Goal: Use online tool/utility: Utilize a website feature to perform a specific function

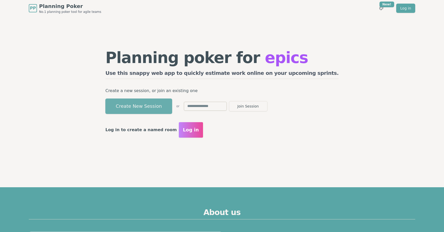
click at [172, 103] on button "Create New Session" at bounding box center [138, 105] width 67 height 15
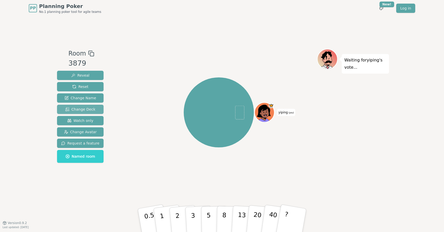
click at [88, 110] on span "Change Deck" at bounding box center [80, 109] width 30 height 5
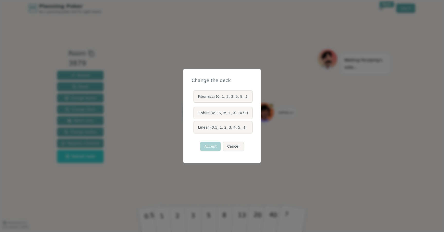
click at [219, 130] on label "Linear (0.5, 1, 2, 3, 4, 5...)" at bounding box center [223, 127] width 59 height 12
click at [195, 129] on button "Linear (0.5, 1, 2, 3, 4, 5...)" at bounding box center [193, 127] width 4 height 4
click at [211, 148] on button "Accept" at bounding box center [210, 146] width 21 height 9
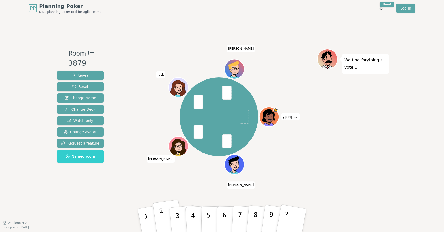
click at [168, 224] on button "2" at bounding box center [168, 221] width 31 height 42
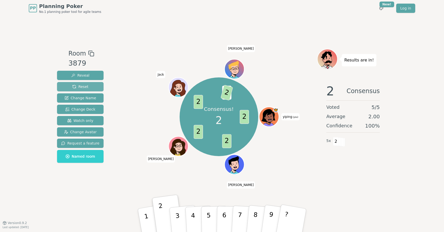
click at [89, 88] on button "Reset" at bounding box center [80, 86] width 47 height 9
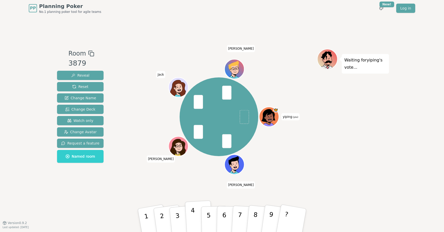
click at [193, 211] on p "4" at bounding box center [194, 221] width 6 height 28
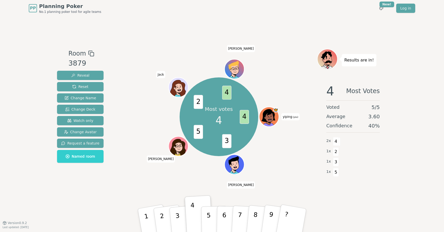
click at [300, 68] on div "Most votes 4 4 3 5 2 4 yiping (you) [PERSON_NAME] [PERSON_NAME]" at bounding box center [219, 116] width 197 height 117
click at [86, 89] on span "Reset" at bounding box center [80, 86] width 16 height 5
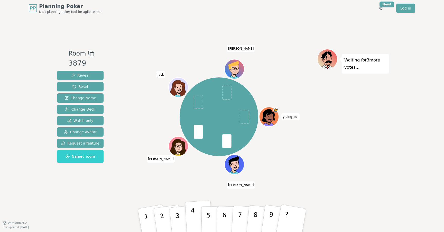
click at [192, 225] on p "4" at bounding box center [194, 221] width 6 height 28
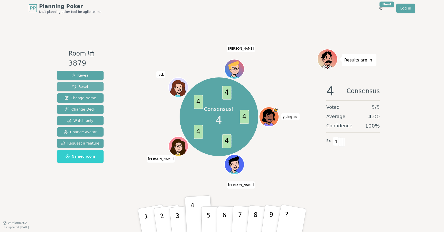
click at [84, 87] on span "Reset" at bounding box center [80, 86] width 16 height 5
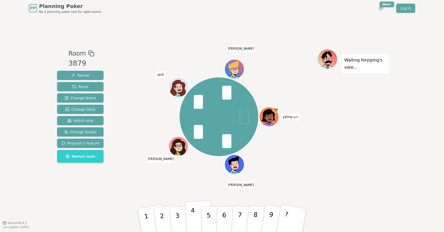
click at [191, 222] on button "4" at bounding box center [199, 220] width 28 height 40
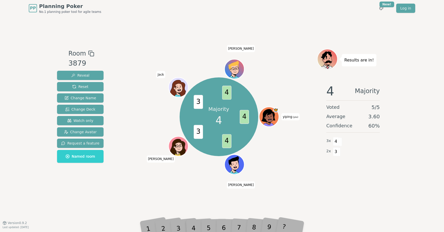
click at [292, 179] on div "Majority 4 4 4 3 3 4 yiping (you) [PERSON_NAME] [PERSON_NAME]" at bounding box center [219, 119] width 197 height 141
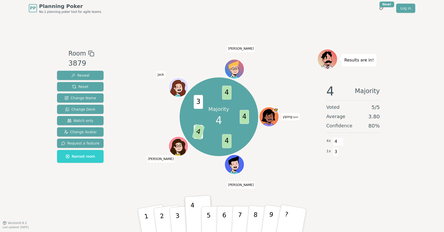
click at [155, 184] on div "Majority 4 4 4 3 4 3 4 yiping (you) [PERSON_NAME] [PERSON_NAME]" at bounding box center [219, 119] width 197 height 141
click at [84, 86] on span "Reset" at bounding box center [80, 86] width 16 height 5
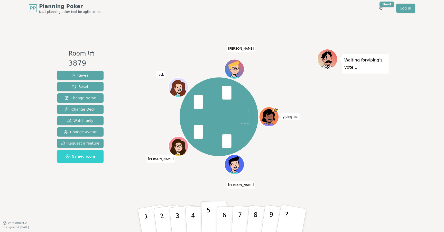
click at [208, 216] on p "5" at bounding box center [209, 220] width 4 height 28
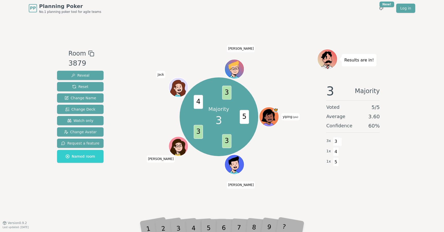
click at [212, 179] on div "Majority 3 5 3 3 4 3 yiping (you) [PERSON_NAME] [PERSON_NAME]" at bounding box center [219, 119] width 197 height 141
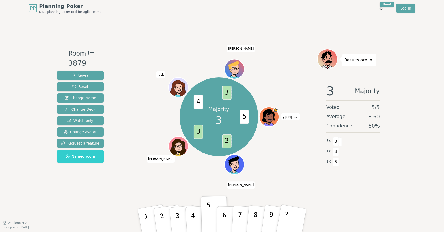
click at [300, 61] on div "Majority 3 5 3 3 4 3 yiping (you) [PERSON_NAME] [PERSON_NAME]" at bounding box center [219, 116] width 197 height 117
click at [190, 214] on button "4" at bounding box center [199, 220] width 28 height 40
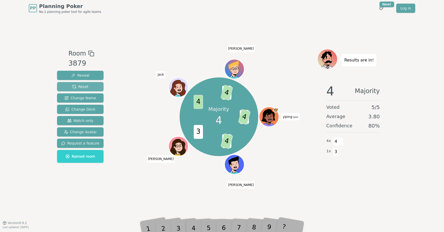
click at [86, 87] on span "Reset" at bounding box center [80, 86] width 16 height 5
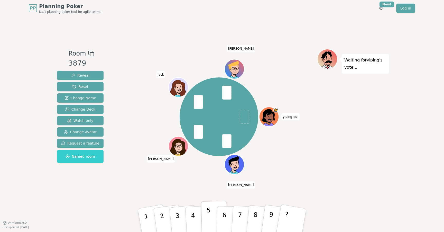
click at [204, 207] on button "5" at bounding box center [214, 220] width 26 height 39
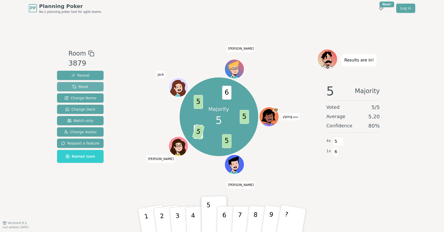
click at [93, 87] on button "Reset" at bounding box center [80, 86] width 47 height 9
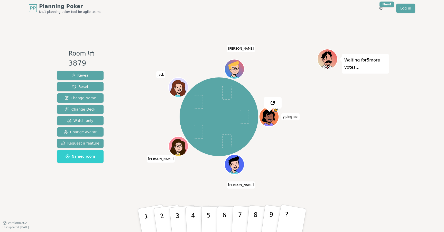
click at [296, 24] on div "Room 3879 Reveal Reset Change Name Change Deck Watch only Change Avatar Request…" at bounding box center [222, 119] width 334 height 206
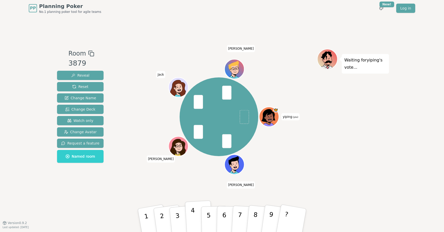
drag, startPoint x: 203, startPoint y: 209, endPoint x: 194, endPoint y: 214, distance: 10.6
click at [194, 214] on div "1 2 3 4 5 6 7 8 9 ?" at bounding box center [222, 220] width 154 height 18
click at [194, 214] on p "4" at bounding box center [194, 221] width 6 height 28
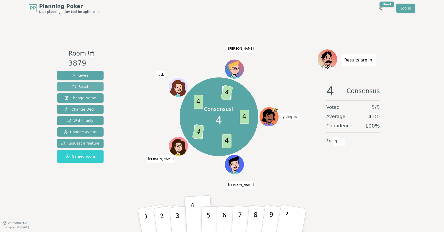
click at [82, 88] on span "Reset" at bounding box center [80, 86] width 16 height 5
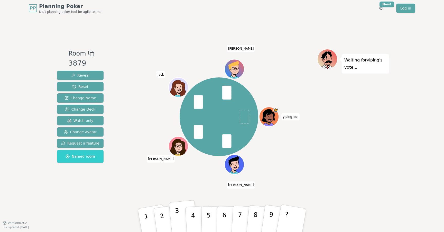
click at [177, 214] on p "3" at bounding box center [178, 221] width 7 height 28
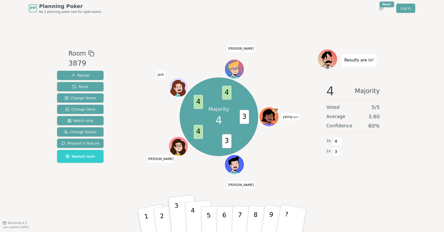
click at [193, 217] on p "4" at bounding box center [194, 221] width 6 height 28
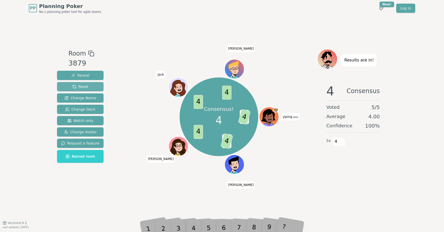
click at [92, 86] on button "Reset" at bounding box center [80, 86] width 47 height 9
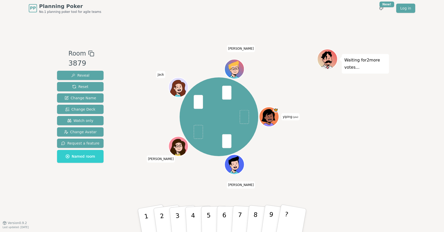
click at [204, 168] on div "yiping (you) [PERSON_NAME] [PERSON_NAME]" at bounding box center [219, 116] width 197 height 117
click at [164, 217] on button "2" at bounding box center [168, 221] width 31 height 42
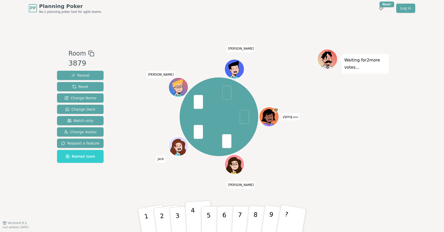
click at [197, 214] on button "4" at bounding box center [199, 220] width 28 height 40
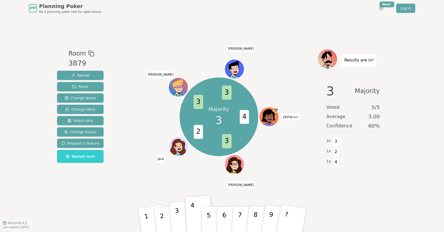
click at [178, 218] on p "3" at bounding box center [178, 221] width 7 height 28
